Goal: Find specific page/section: Find specific page/section

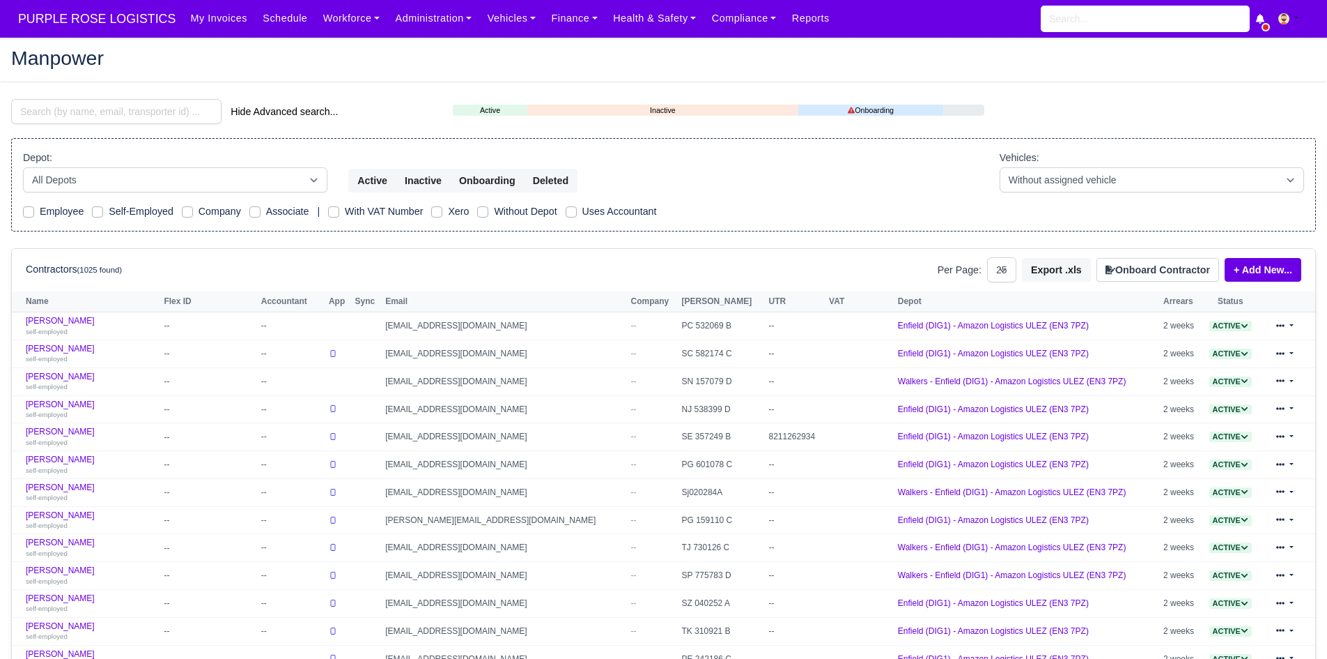
select select "25"
click at [157, 124] on div "Hide Advanced search..." at bounding box center [221, 111] width 421 height 25
click at [157, 111] on input "search" at bounding box center [116, 111] width 210 height 25
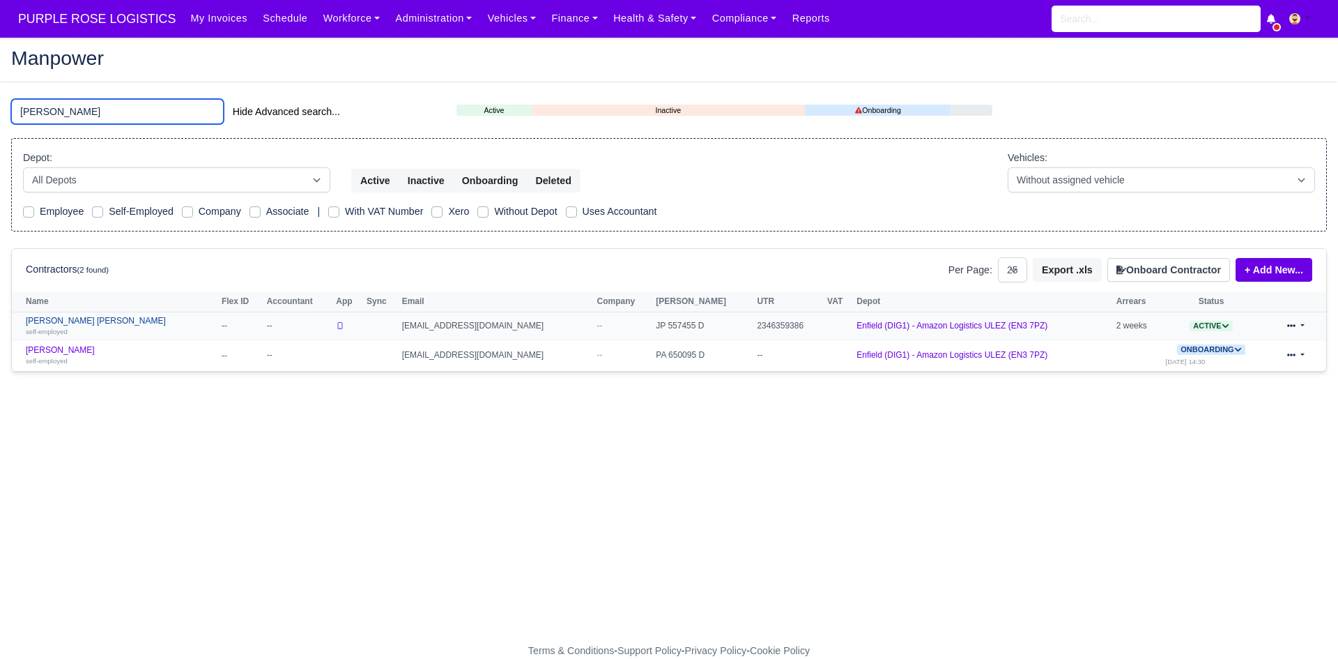
type input "glen"
click at [75, 327] on div "self-employed" at bounding box center [120, 331] width 189 height 10
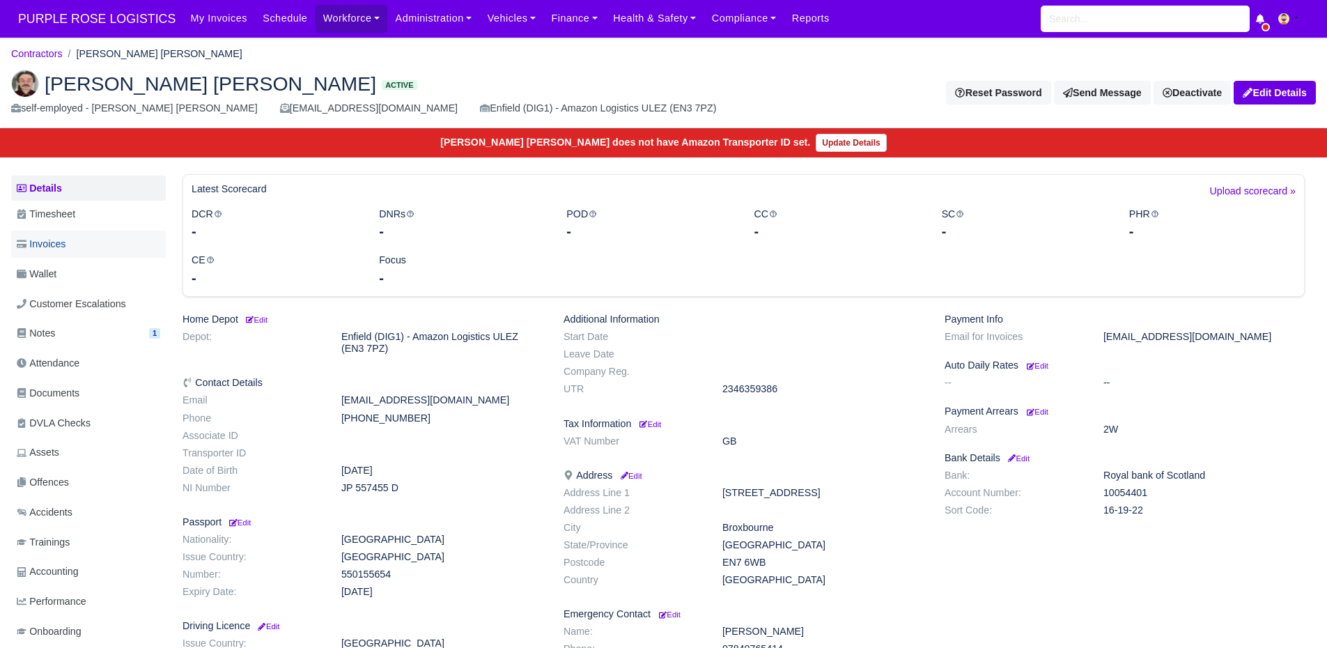
click at [91, 254] on link "Invoices" at bounding box center [88, 244] width 155 height 27
